Goal: Check status: Check status

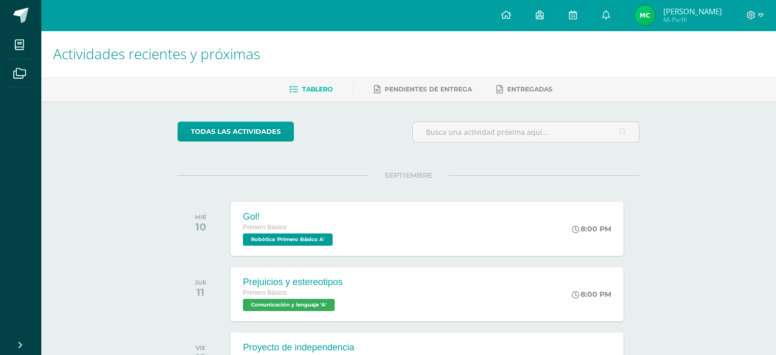
click at [653, 18] on img at bounding box center [645, 15] width 20 height 20
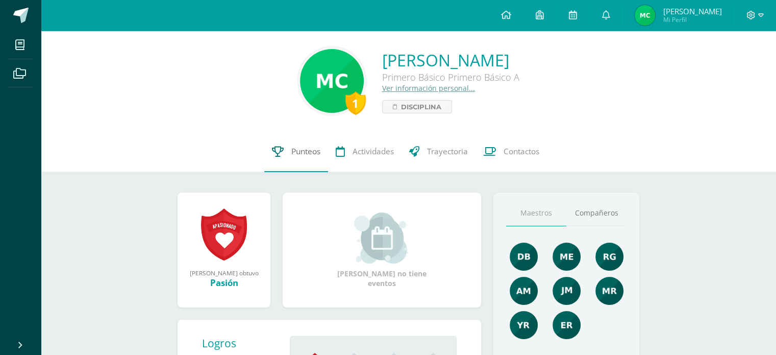
click at [275, 155] on icon at bounding box center [278, 151] width 12 height 11
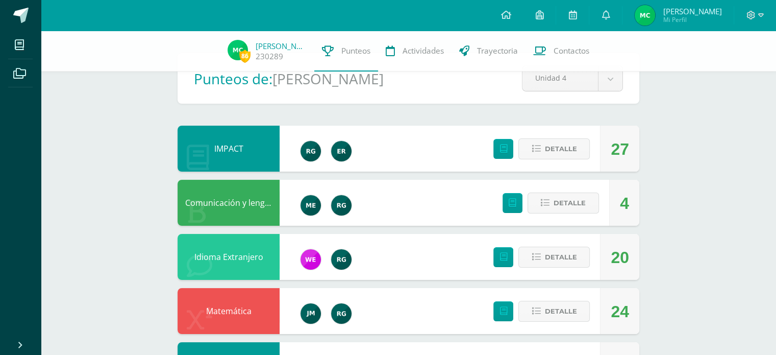
scroll to position [51, 0]
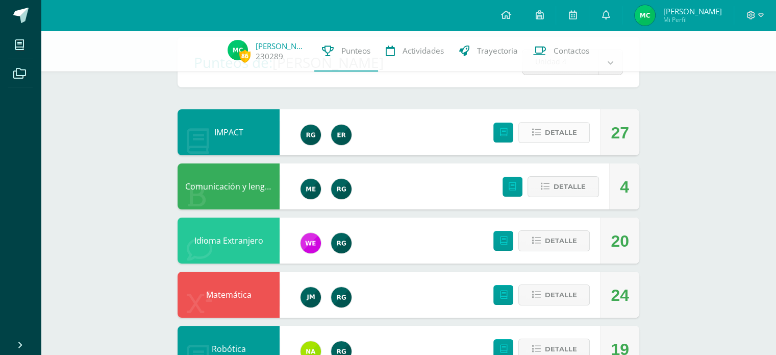
click at [572, 136] on span "Detalle" at bounding box center [560, 132] width 32 height 19
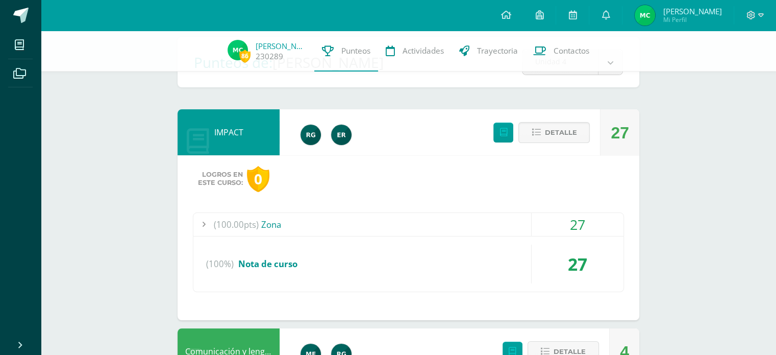
click at [351, 223] on div "(100.00pts) Zona" at bounding box center [408, 224] width 430 height 23
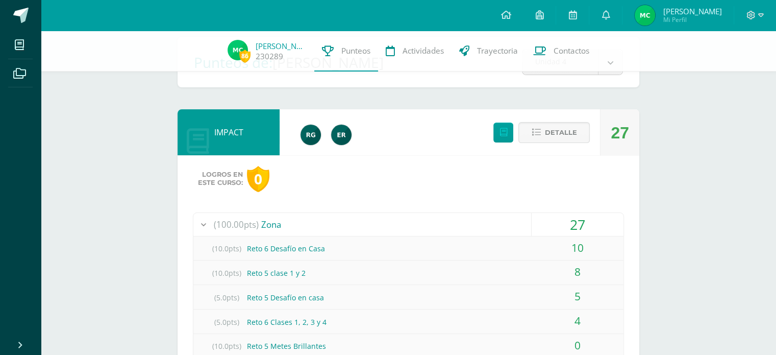
scroll to position [306, 0]
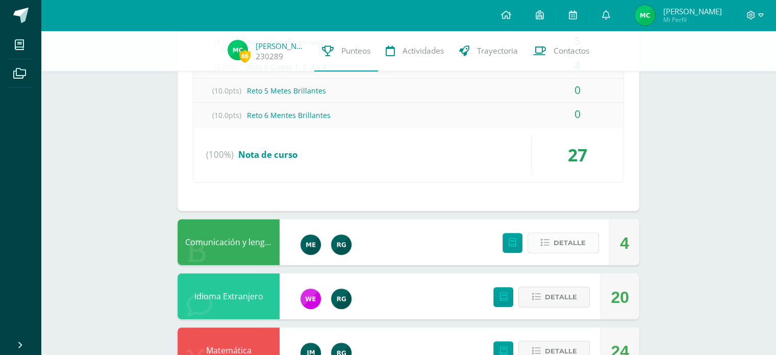
click at [541, 238] on icon at bounding box center [545, 242] width 9 height 9
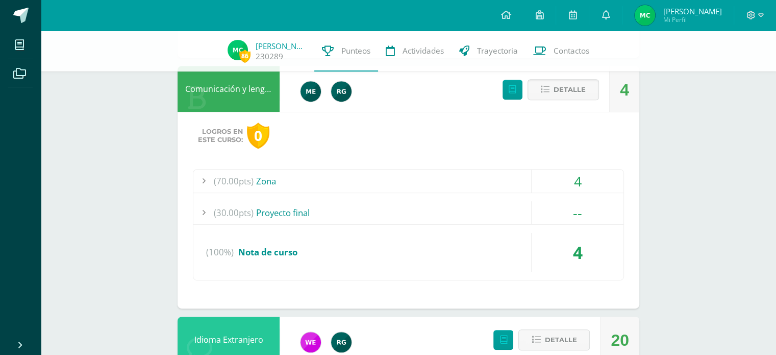
click at [357, 182] on div "(70.00pts) Zona" at bounding box center [408, 180] width 430 height 23
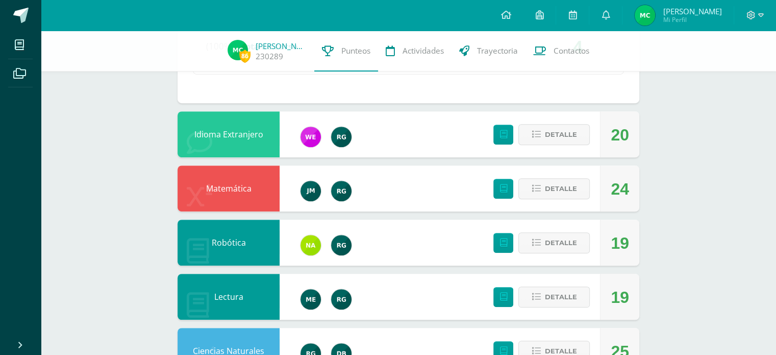
scroll to position [619, 0]
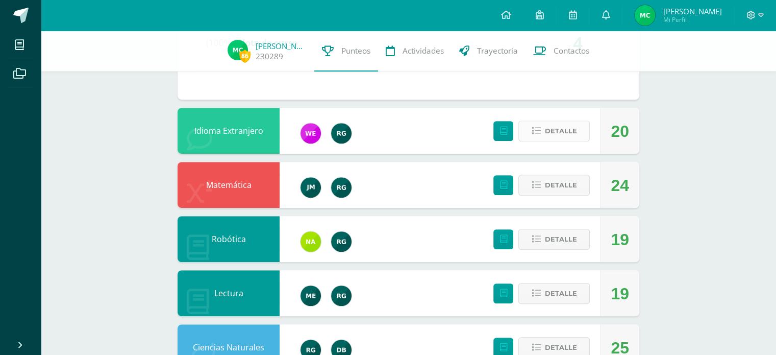
click at [583, 134] on button "Detalle" at bounding box center [553, 130] width 71 height 21
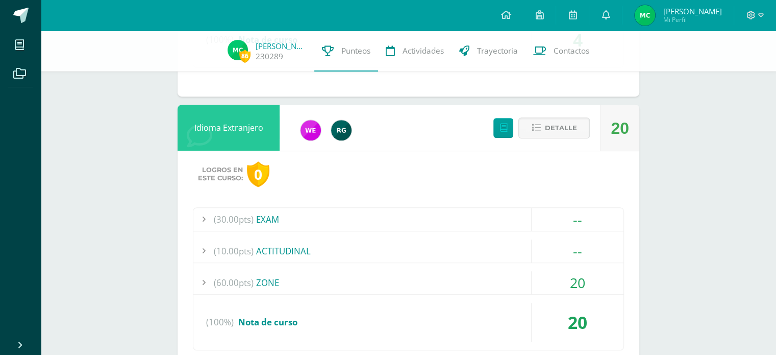
scroll to position [721, 0]
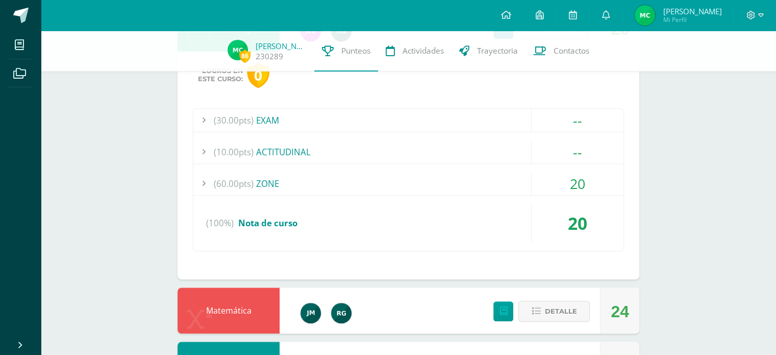
click at [286, 185] on div "(60.00pts) ZONE" at bounding box center [408, 183] width 430 height 23
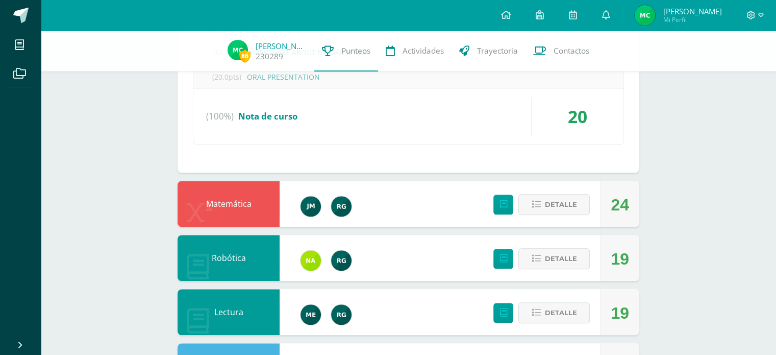
scroll to position [828, 0]
click at [556, 204] on span "Detalle" at bounding box center [560, 203] width 32 height 19
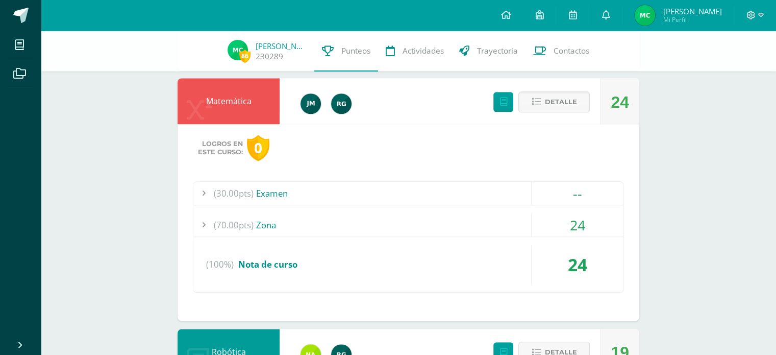
click at [349, 215] on div "(70.00pts) Zona" at bounding box center [408, 224] width 430 height 23
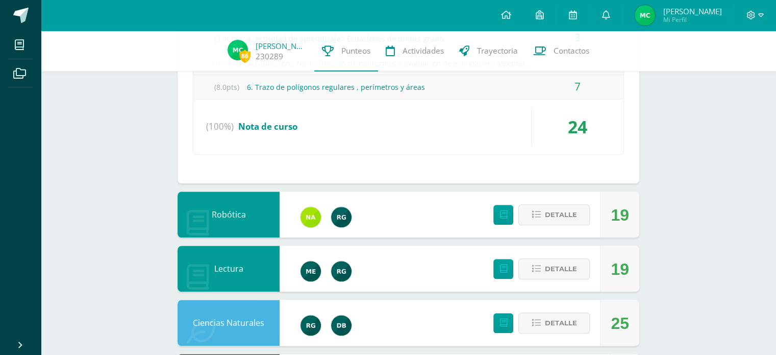
scroll to position [1140, 0]
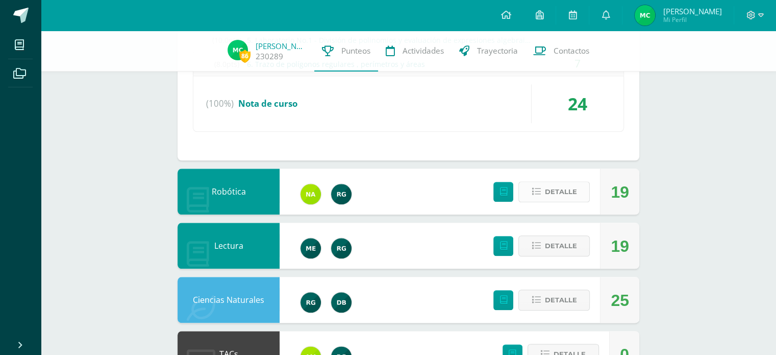
click at [575, 188] on span "Detalle" at bounding box center [560, 191] width 32 height 19
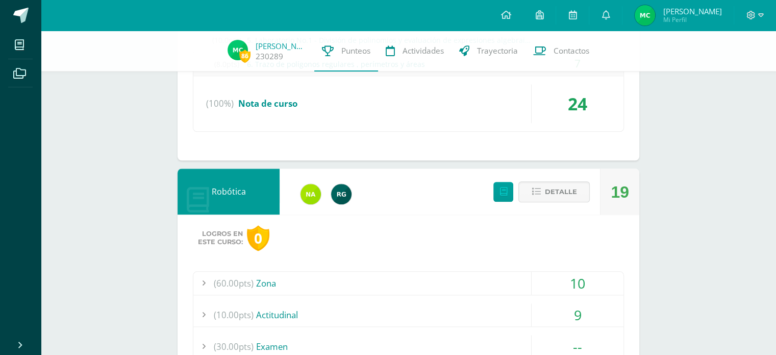
scroll to position [1293, 0]
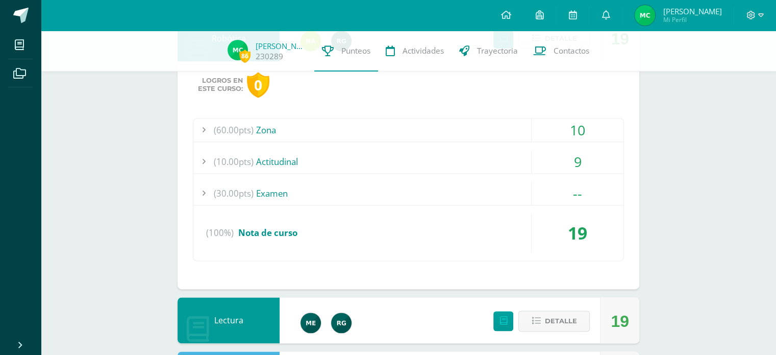
click at [408, 126] on div "(60.00pts) Zona" at bounding box center [408, 129] width 430 height 23
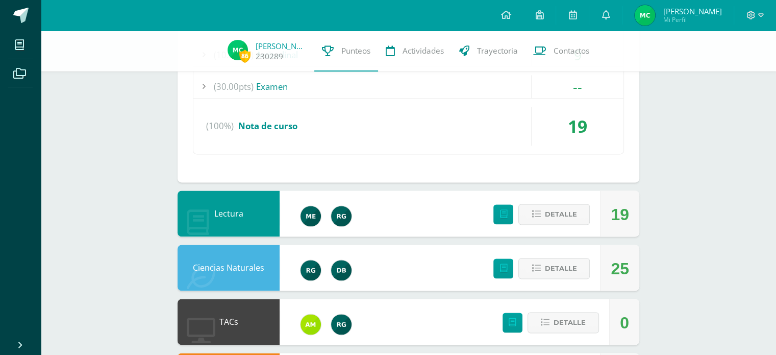
scroll to position [1395, 0]
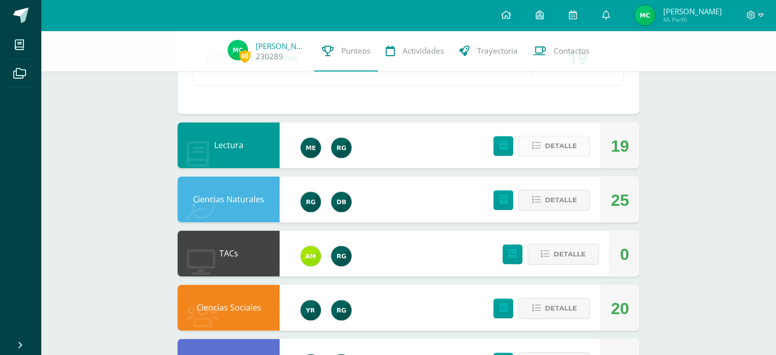
click at [553, 138] on span "Detalle" at bounding box center [560, 145] width 32 height 19
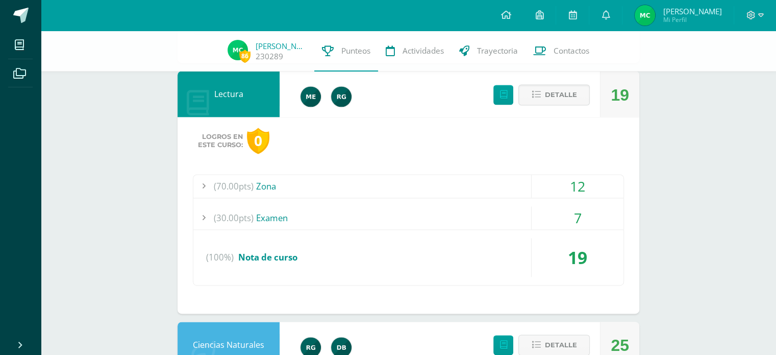
click at [322, 191] on div "(70.00pts) Zona" at bounding box center [408, 185] width 430 height 23
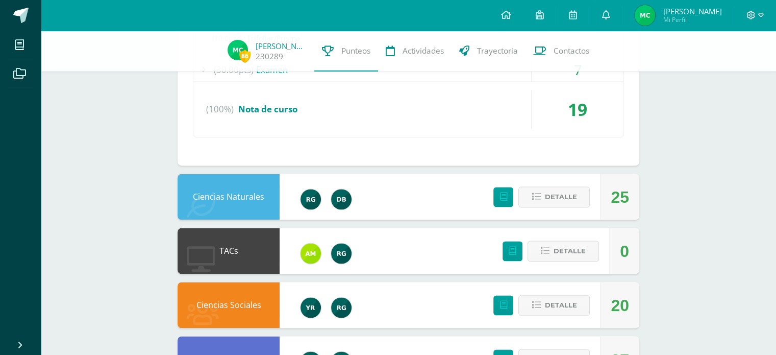
scroll to position [1679, 0]
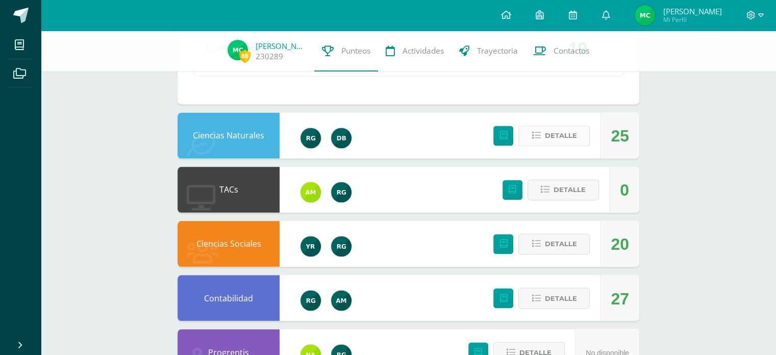
click at [553, 128] on span "Detalle" at bounding box center [560, 135] width 32 height 19
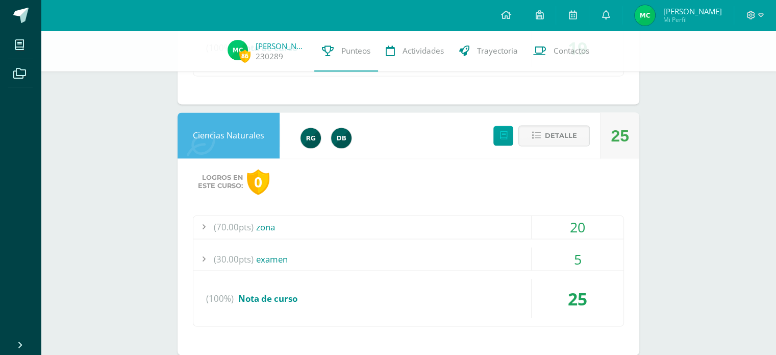
click at [329, 226] on div "(70.00pts) zona" at bounding box center [408, 226] width 430 height 23
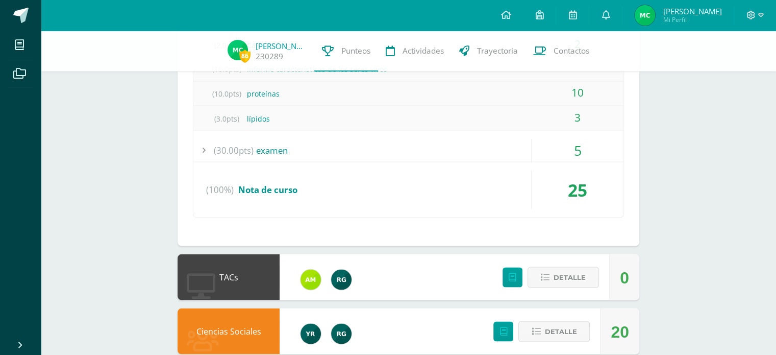
scroll to position [1990, 0]
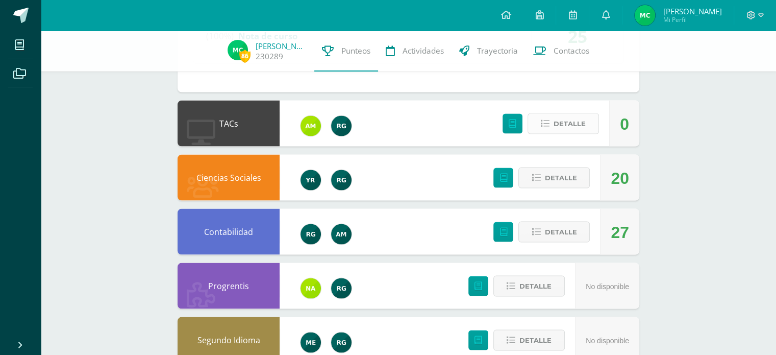
click at [562, 118] on span "Detalle" at bounding box center [569, 123] width 32 height 19
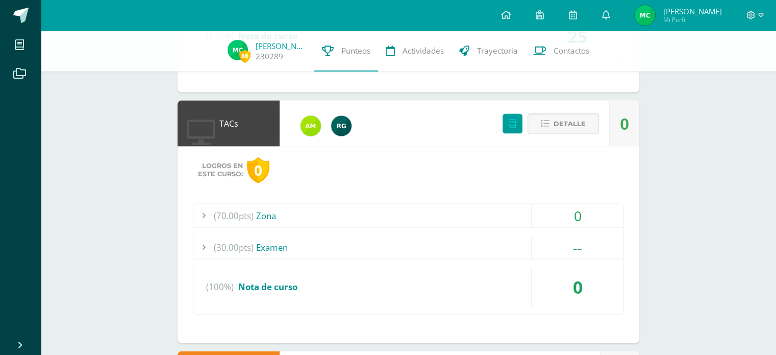
click at [272, 210] on div "(70.00pts) Zona" at bounding box center [408, 215] width 430 height 23
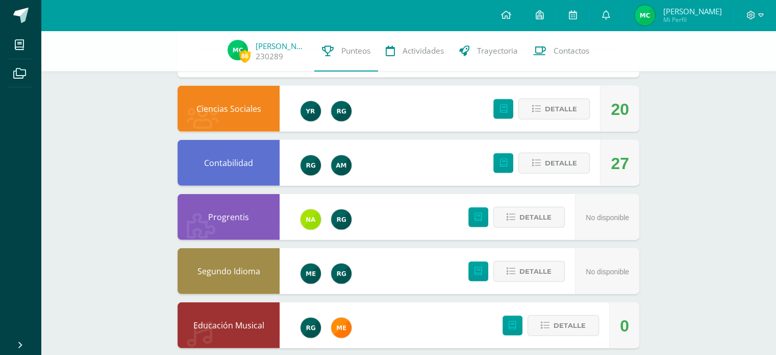
scroll to position [2304, 0]
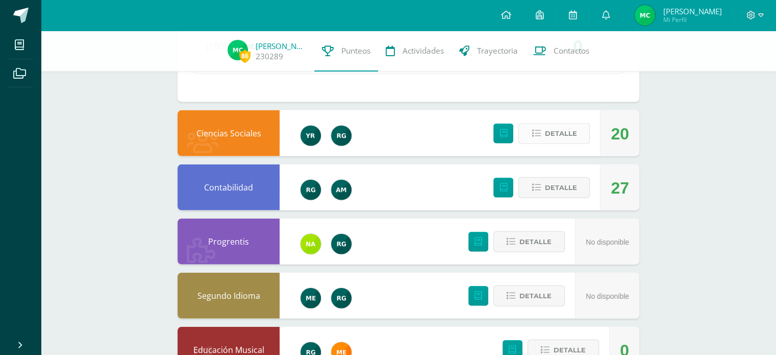
click at [571, 124] on span "Detalle" at bounding box center [560, 133] width 32 height 19
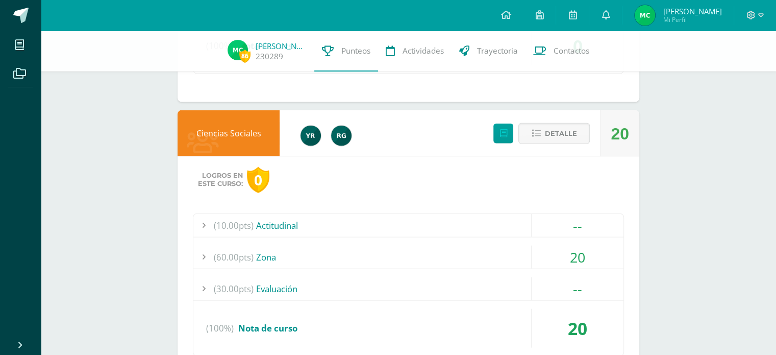
click at [276, 249] on div "(60.00pts) Zona" at bounding box center [408, 256] width 430 height 23
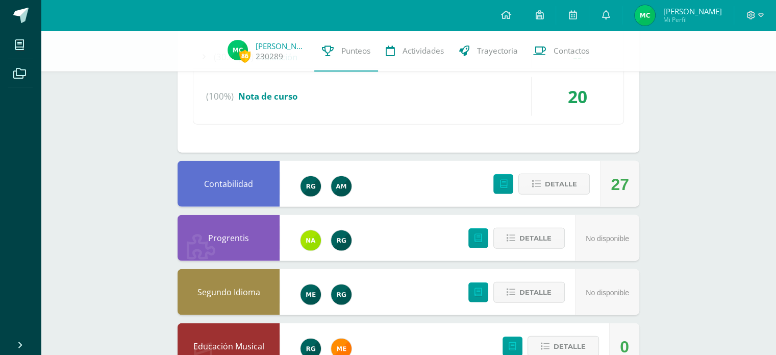
scroll to position [2493, 0]
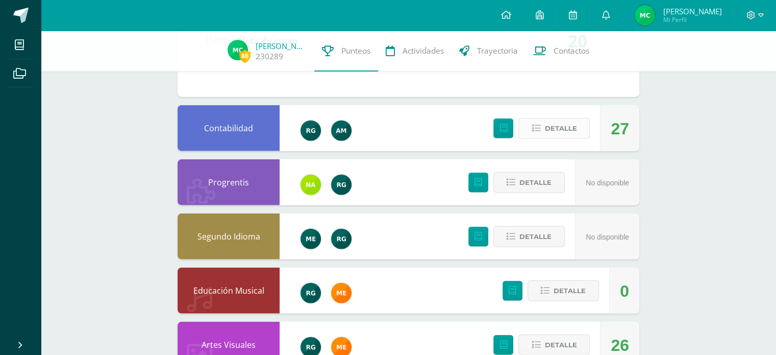
click at [565, 128] on span "Detalle" at bounding box center [560, 128] width 32 height 19
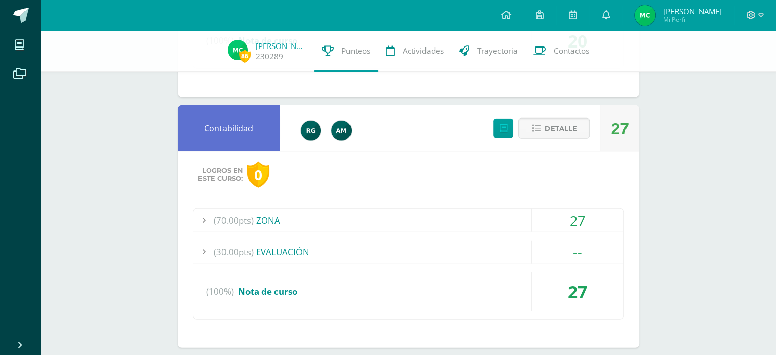
click at [307, 229] on div "(70.00pts) ZONA 27 (15.0pts) LABORATORIO 1: El Estado. 12 (15.0pts) LABORATORIO…" at bounding box center [408, 263] width 431 height 111
click at [309, 217] on div "(70.00pts) ZONA" at bounding box center [408, 220] width 430 height 23
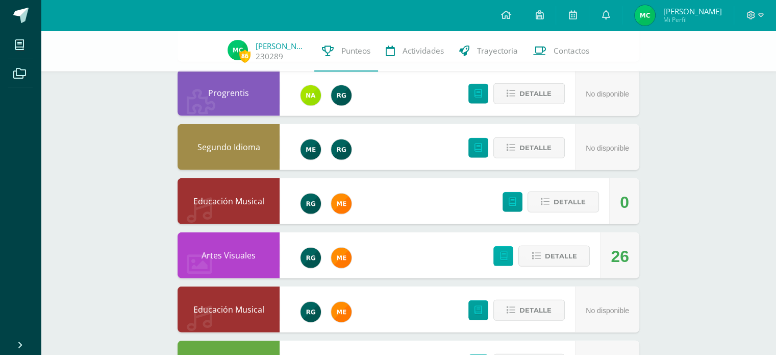
scroll to position [2729, 0]
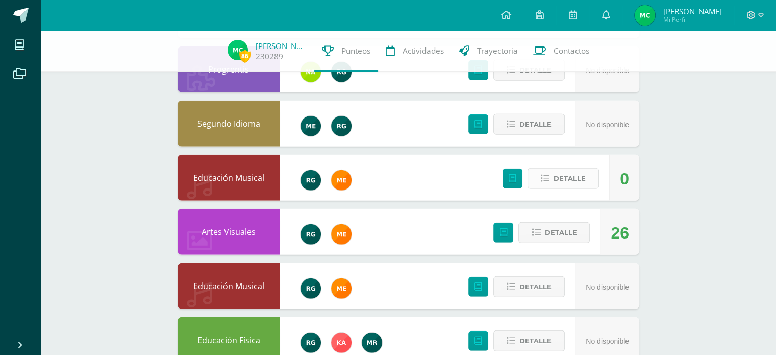
click at [544, 175] on icon at bounding box center [545, 178] width 9 height 9
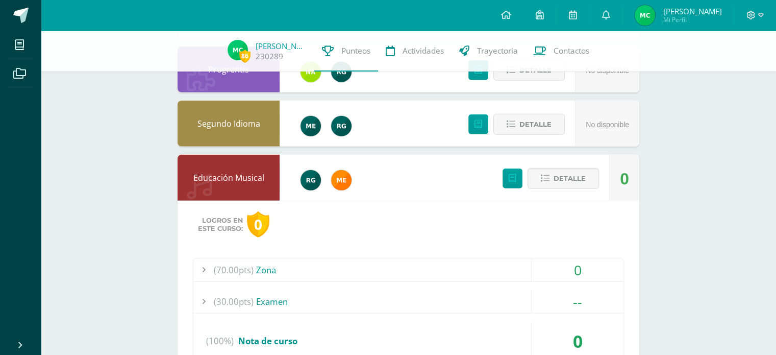
click at [313, 266] on div "(70.00pts) Zona" at bounding box center [408, 269] width 430 height 23
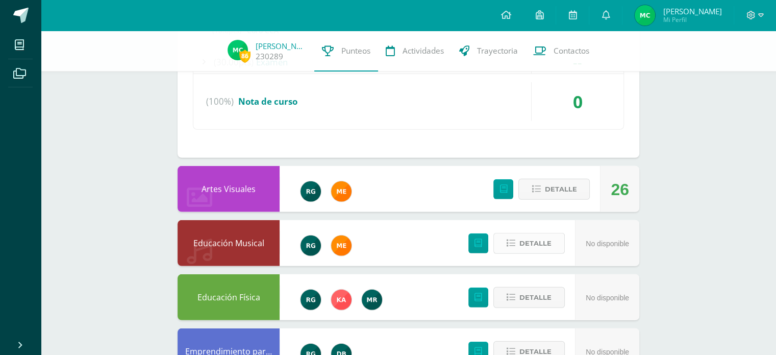
scroll to position [3050, 0]
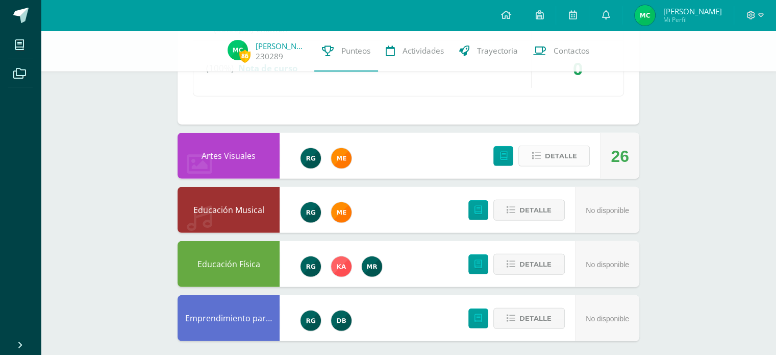
click at [583, 158] on button "Detalle" at bounding box center [553, 155] width 71 height 21
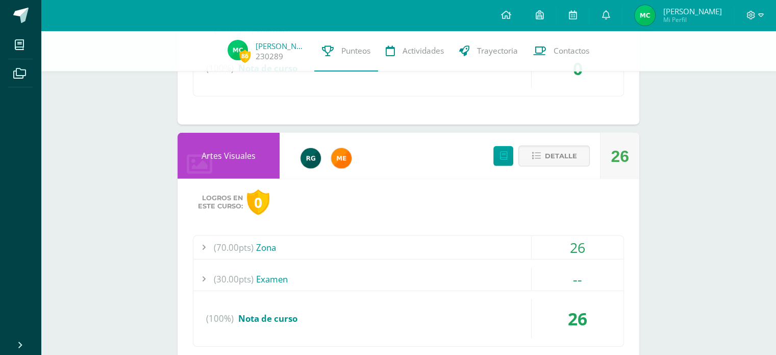
click at [333, 245] on div "(70.00pts) Zona" at bounding box center [408, 247] width 430 height 23
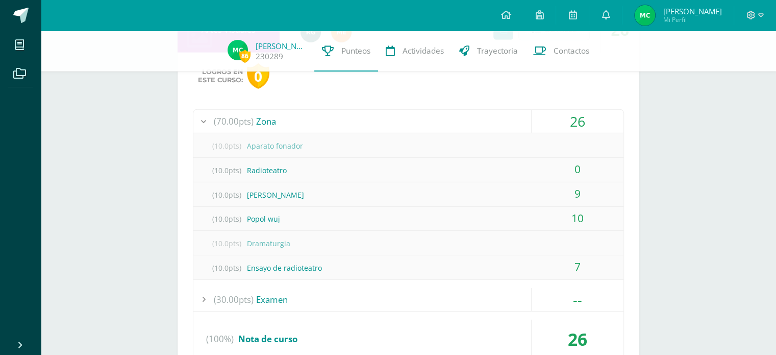
scroll to position [3101, 0]
